Goal: Transaction & Acquisition: Subscribe to service/newsletter

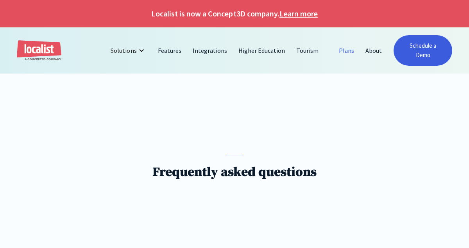
click at [351, 47] on link "Plans" at bounding box center [346, 50] width 27 height 19
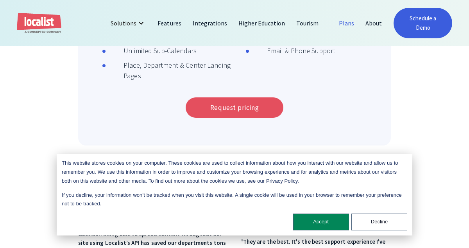
scroll to position [369, 0]
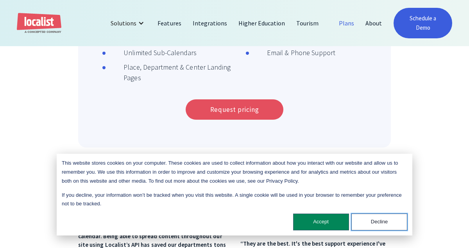
click at [372, 220] on button "Decline" at bounding box center [379, 221] width 56 height 17
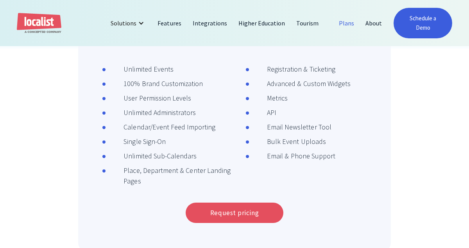
scroll to position [260, 0]
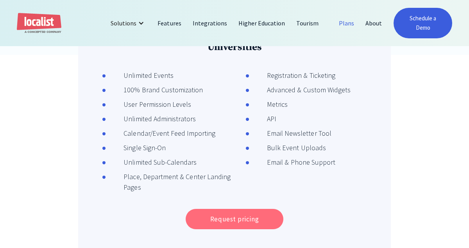
click at [246, 217] on link "Request pricing" at bounding box center [235, 219] width 98 height 20
